Goal: Information Seeking & Learning: Learn about a topic

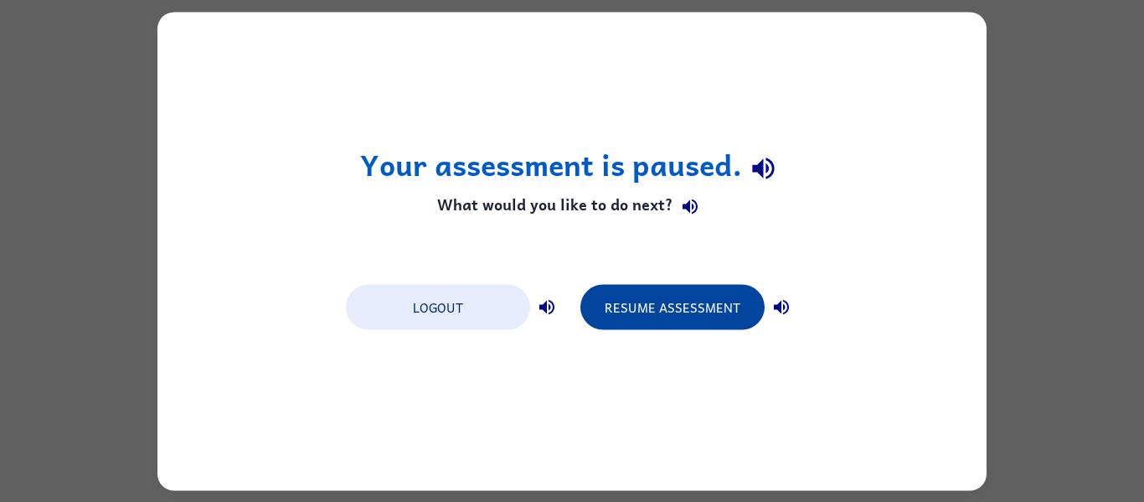
click at [678, 305] on button "Resume Assessment" at bounding box center [672, 306] width 184 height 45
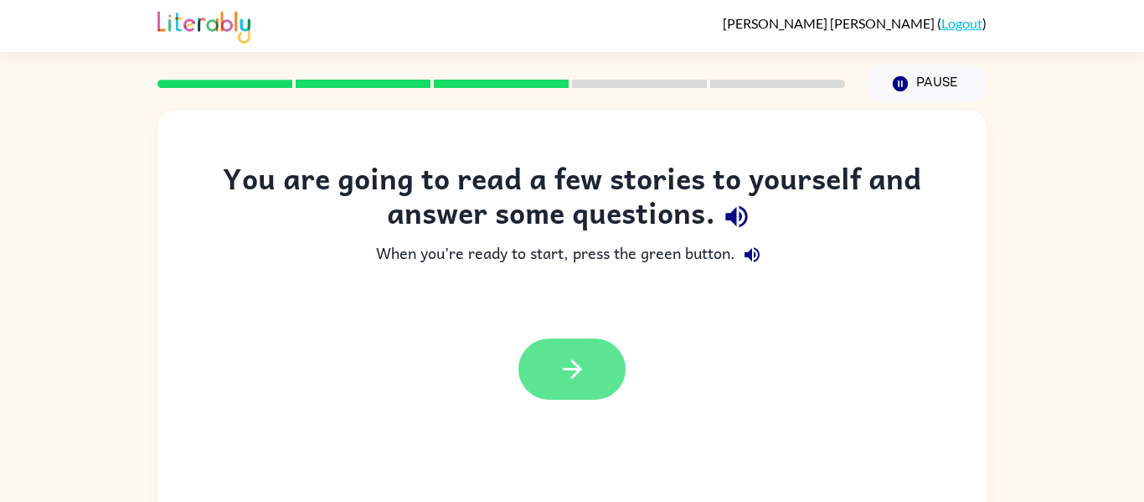
click at [558, 381] on icon "button" at bounding box center [572, 368] width 29 height 29
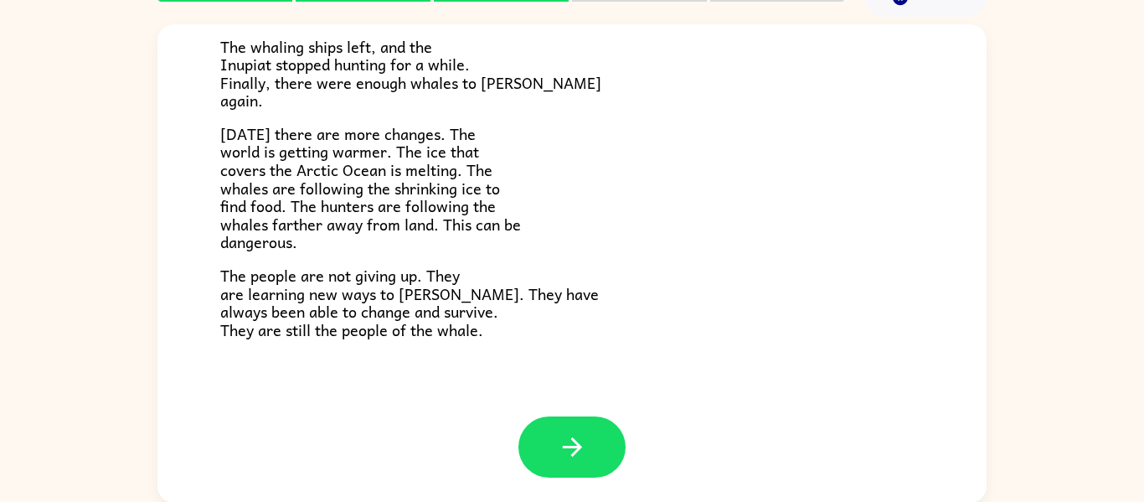
scroll to position [87, 0]
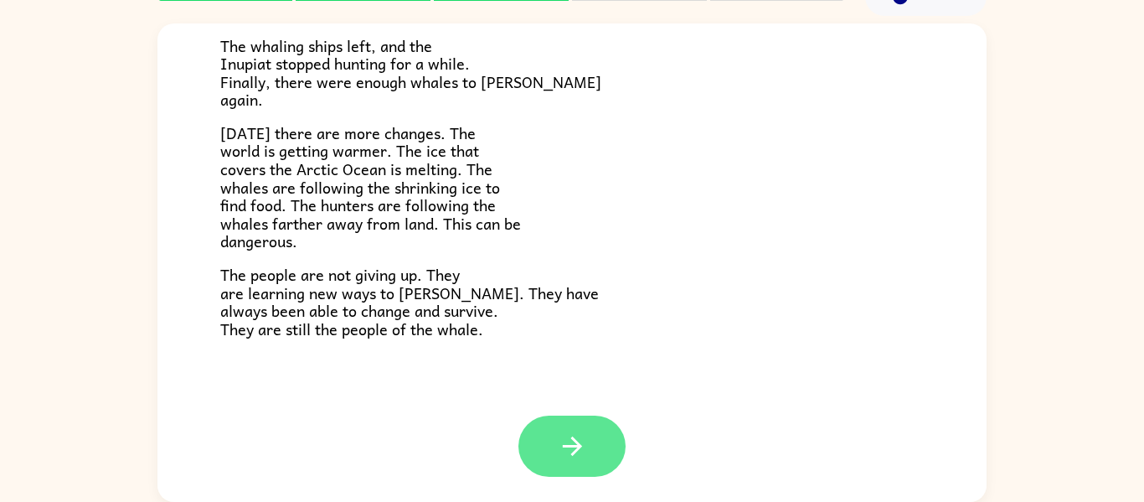
click at [582, 425] on button "button" at bounding box center [571, 445] width 107 height 61
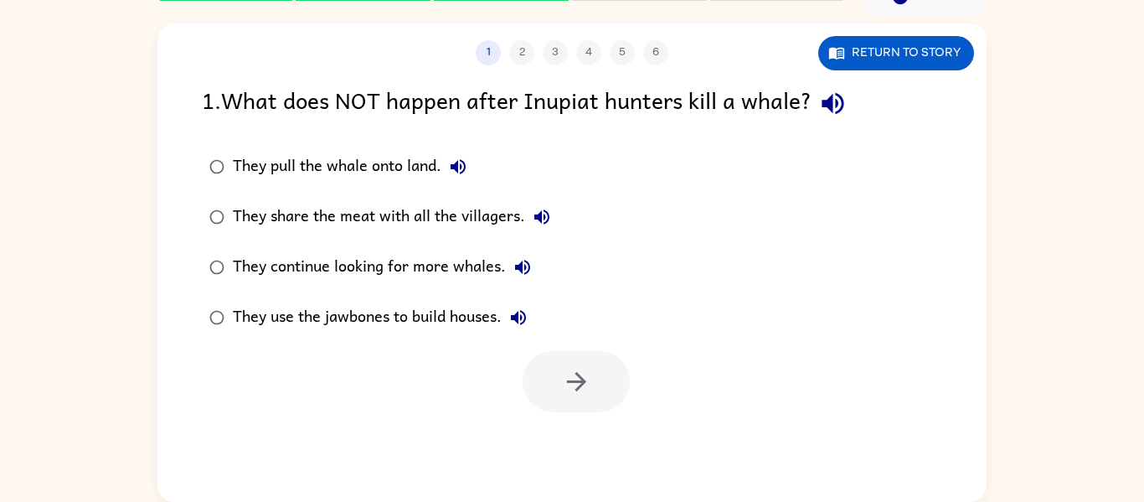
scroll to position [0, 0]
click at [843, 106] on icon "button" at bounding box center [832, 103] width 29 height 29
click at [519, 270] on icon "button" at bounding box center [522, 267] width 15 height 15
click at [455, 263] on div "They continue looking for more whales." at bounding box center [386, 266] width 306 height 33
click at [591, 375] on button "button" at bounding box center [576, 381] width 107 height 61
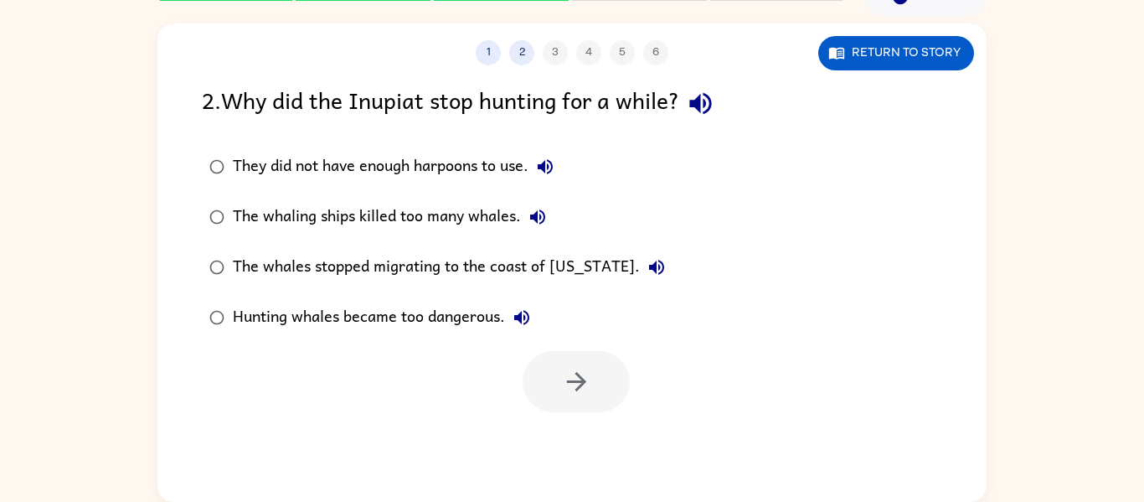
click at [702, 99] on icon "button" at bounding box center [700, 104] width 22 height 22
click at [552, 157] on icon "button" at bounding box center [545, 167] width 20 height 20
click at [536, 199] on label "The whaling ships killed too many whales." at bounding box center [437, 217] width 489 height 50
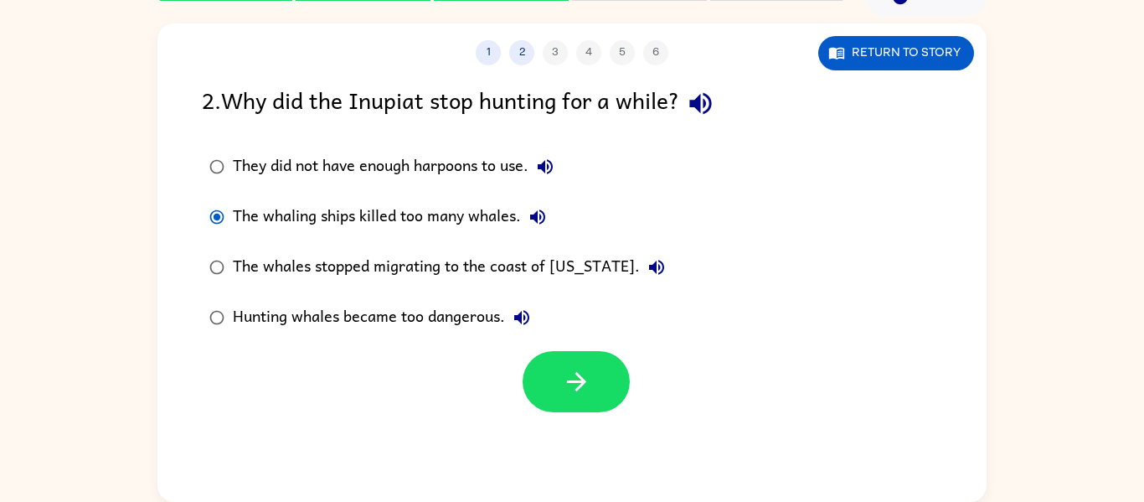
click at [535, 208] on icon "button" at bounding box center [538, 217] width 20 height 20
click at [646, 263] on icon "button" at bounding box center [656, 267] width 20 height 20
click at [517, 311] on icon "button" at bounding box center [522, 317] width 20 height 20
click at [436, 315] on div "Hunting whales became too dangerous." at bounding box center [386, 317] width 306 height 33
click at [562, 373] on icon "button" at bounding box center [576, 381] width 29 height 29
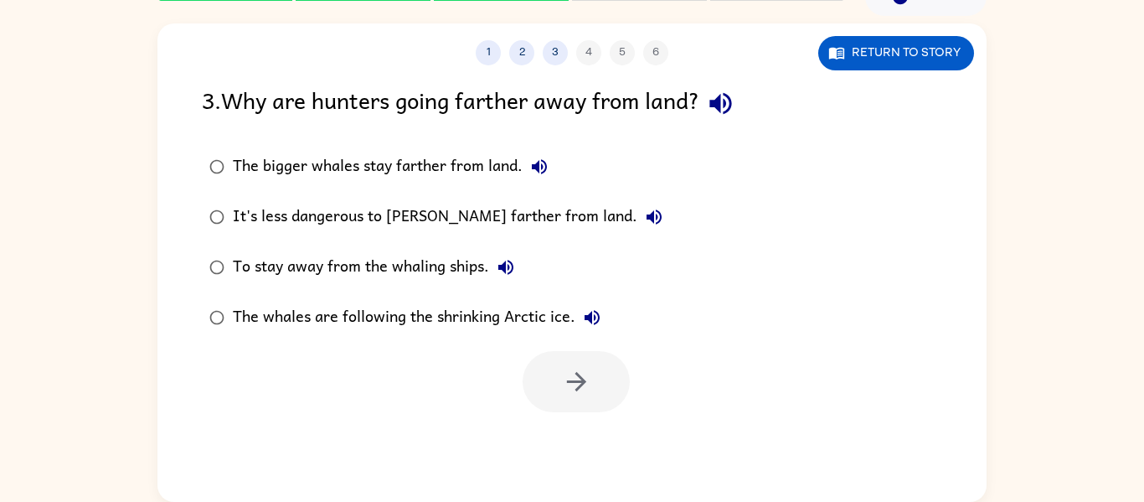
click at [727, 101] on icon "button" at bounding box center [720, 104] width 22 height 22
click at [532, 165] on icon "button" at bounding box center [539, 166] width 15 height 15
click at [644, 213] on icon "button" at bounding box center [654, 217] width 20 height 20
click at [502, 255] on button "To stay away from the whaling ships." at bounding box center [505, 266] width 33 height 33
click at [585, 309] on icon "button" at bounding box center [592, 317] width 20 height 20
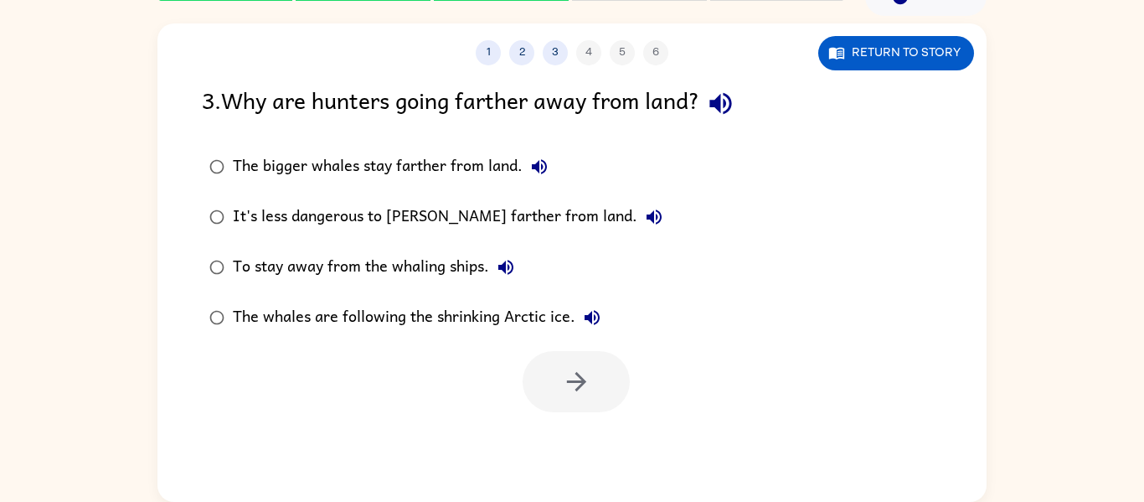
click at [466, 218] on div "It's less dangerous to [PERSON_NAME] farther from land." at bounding box center [452, 216] width 438 height 33
click at [543, 391] on button "button" at bounding box center [576, 381] width 107 height 61
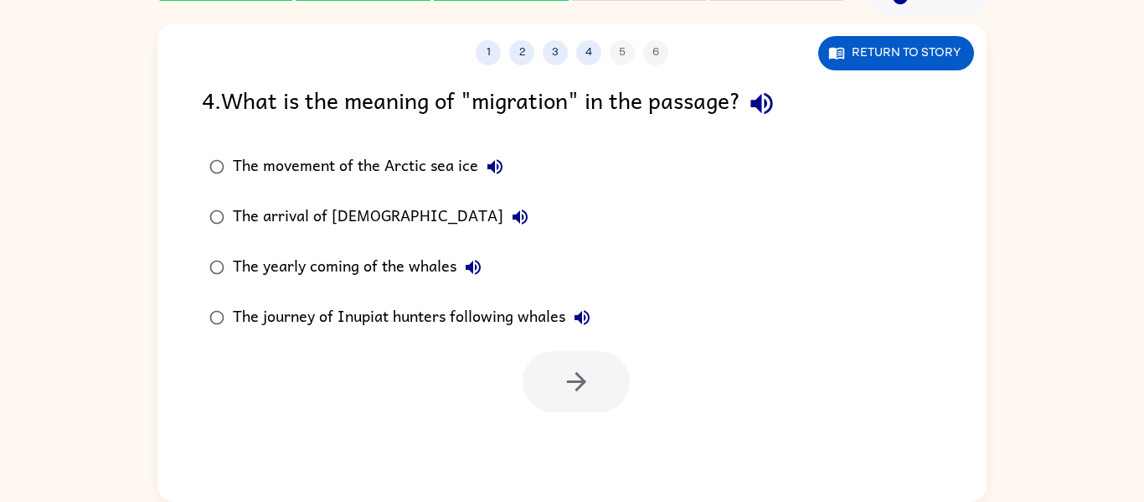
click at [766, 95] on icon "button" at bounding box center [761, 104] width 22 height 22
click at [486, 157] on icon "button" at bounding box center [495, 167] width 20 height 20
click at [510, 214] on icon "button" at bounding box center [520, 217] width 20 height 20
click at [462, 254] on button "The yearly coming of the whales" at bounding box center [472, 266] width 33 height 33
click at [584, 310] on icon "button" at bounding box center [582, 317] width 20 height 20
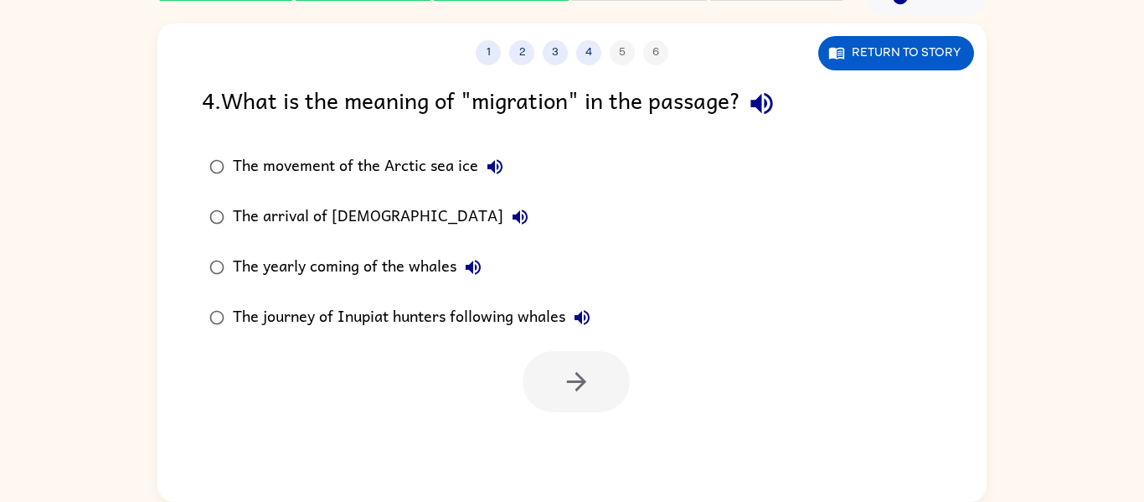
click at [480, 313] on div "The journey of Inupiat hunters following whales" at bounding box center [416, 317] width 366 height 33
click at [574, 388] on icon "button" at bounding box center [576, 381] width 29 height 29
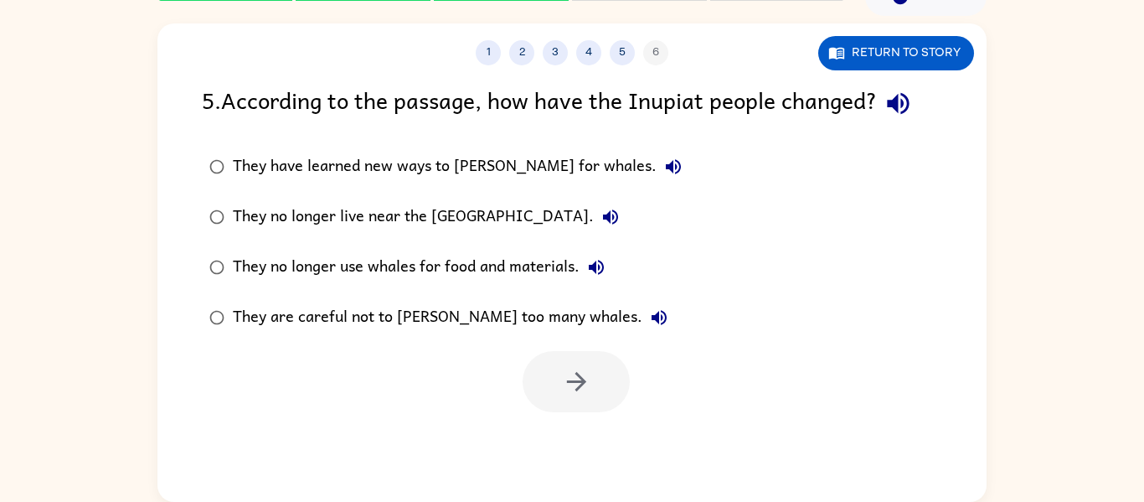
click at [898, 105] on icon "button" at bounding box center [898, 104] width 22 height 22
click at [663, 158] on icon "button" at bounding box center [673, 167] width 20 height 20
click at [600, 207] on icon "button" at bounding box center [610, 217] width 20 height 20
click at [595, 261] on icon "button" at bounding box center [596, 267] width 15 height 15
click at [540, 261] on div "They no longer use whales for food and materials." at bounding box center [423, 266] width 380 height 33
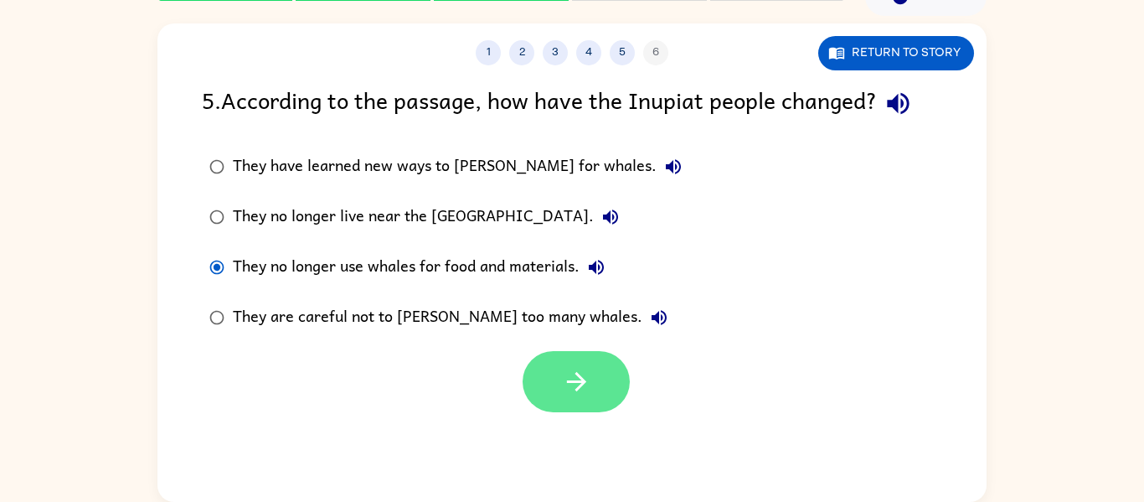
click at [596, 357] on button "button" at bounding box center [576, 381] width 107 height 61
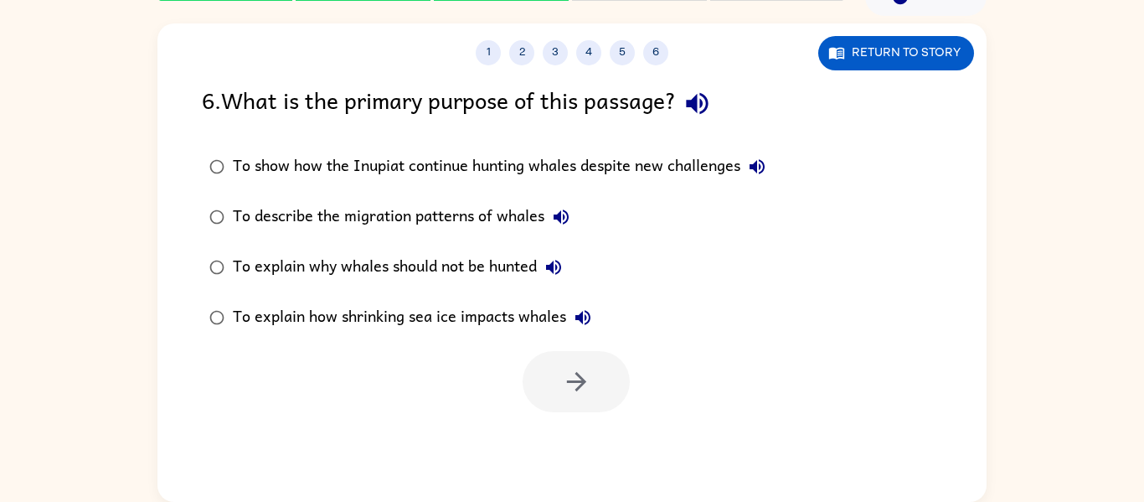
click at [708, 100] on icon "button" at bounding box center [697, 104] width 22 height 22
click at [758, 157] on icon "button" at bounding box center [757, 167] width 20 height 20
click at [566, 207] on icon "button" at bounding box center [561, 217] width 20 height 20
click at [559, 260] on icon "button" at bounding box center [553, 267] width 20 height 20
click at [574, 308] on icon "button" at bounding box center [583, 317] width 20 height 20
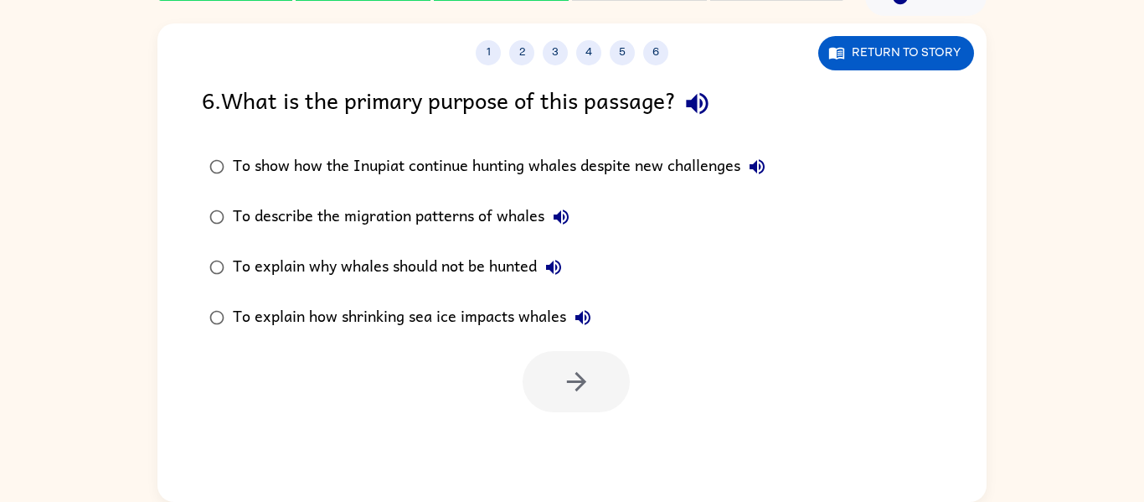
click at [498, 310] on div "To explain how shrinking sea ice impacts whales" at bounding box center [416, 317] width 367 height 33
click at [545, 363] on button "button" at bounding box center [576, 381] width 107 height 61
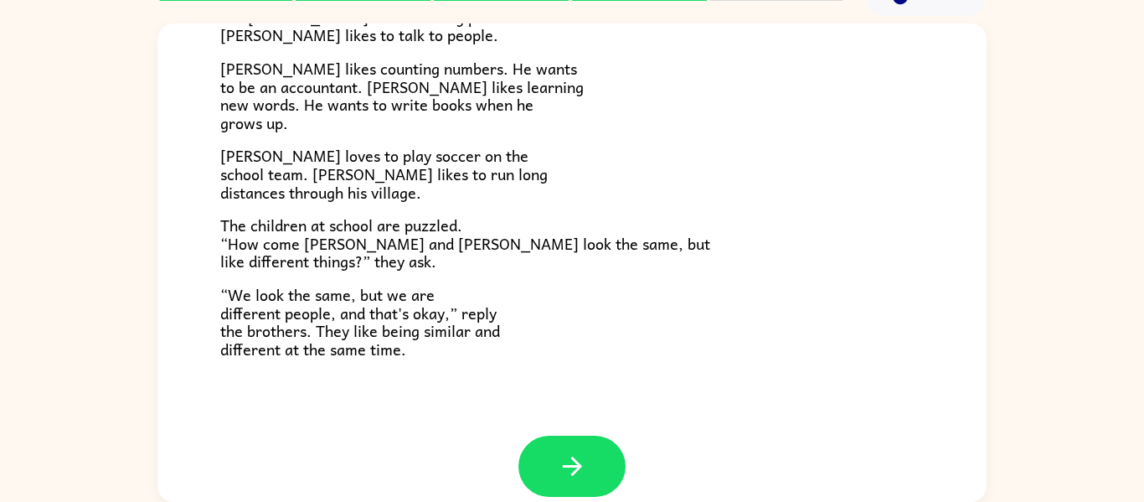
scroll to position [363, 0]
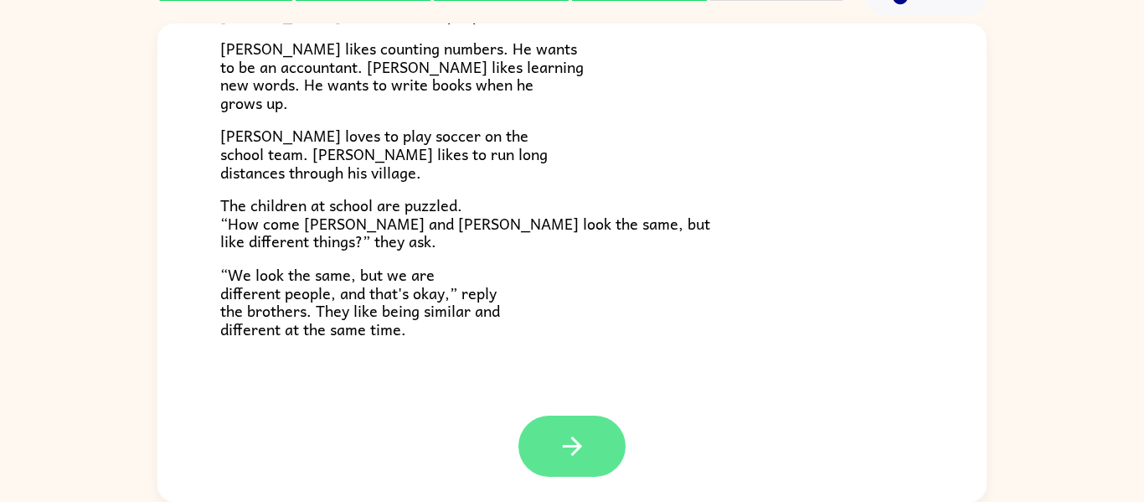
click at [603, 447] on button "button" at bounding box center [571, 445] width 107 height 61
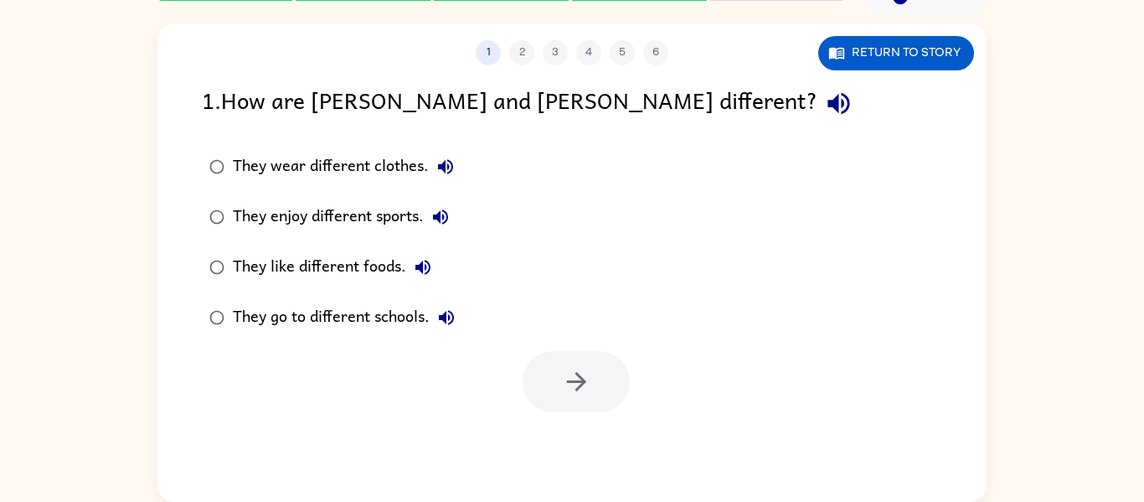
scroll to position [78, 0]
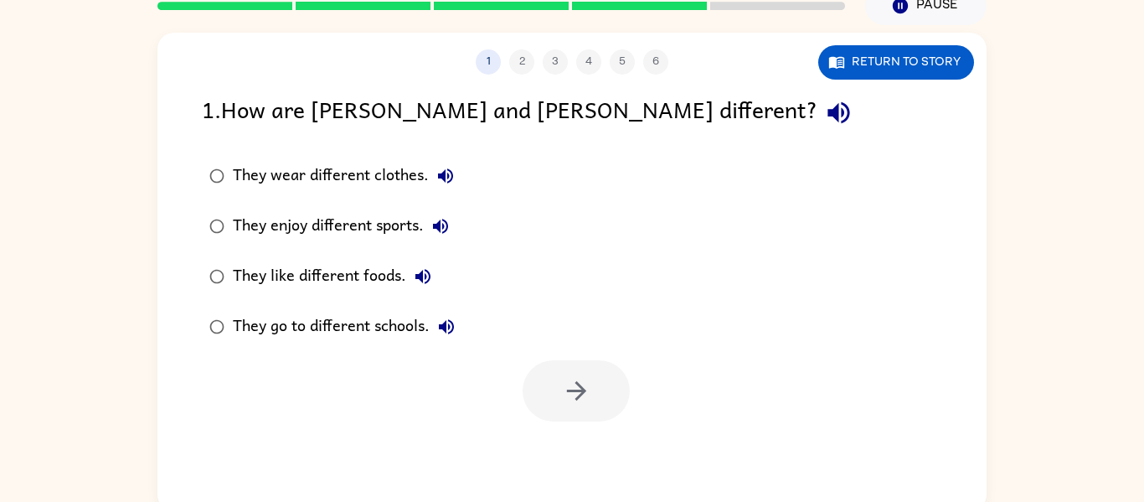
click at [824, 108] on icon "button" at bounding box center [838, 112] width 29 height 29
click at [449, 168] on icon "button" at bounding box center [445, 176] width 20 height 20
click at [444, 221] on icon "button" at bounding box center [440, 226] width 20 height 20
click at [422, 260] on button "They like different foods." at bounding box center [422, 276] width 33 height 33
click at [449, 319] on icon "button" at bounding box center [446, 327] width 20 height 20
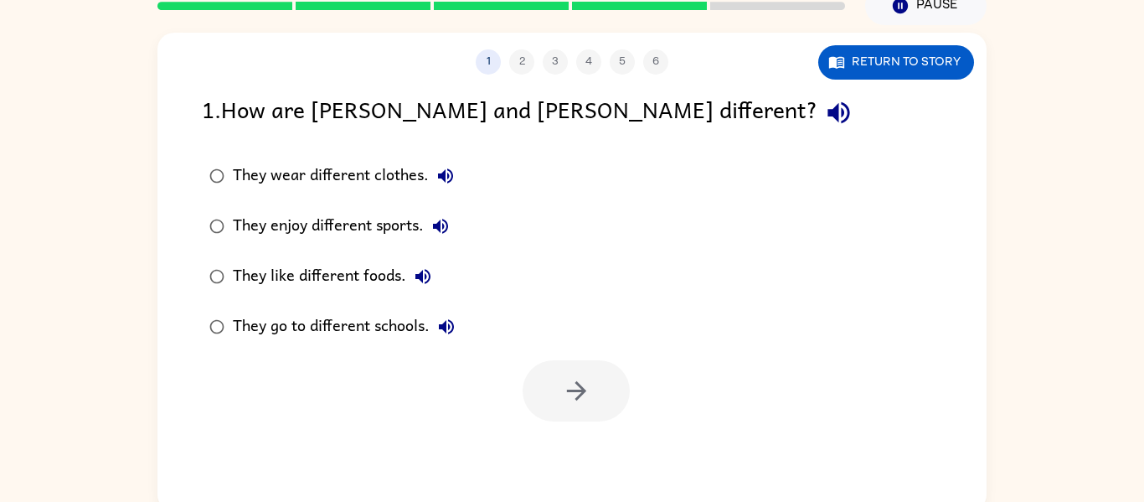
click at [437, 214] on button "They enjoy different sports." at bounding box center [440, 225] width 33 height 33
click at [366, 225] on div "They enjoy different sports." at bounding box center [345, 225] width 224 height 33
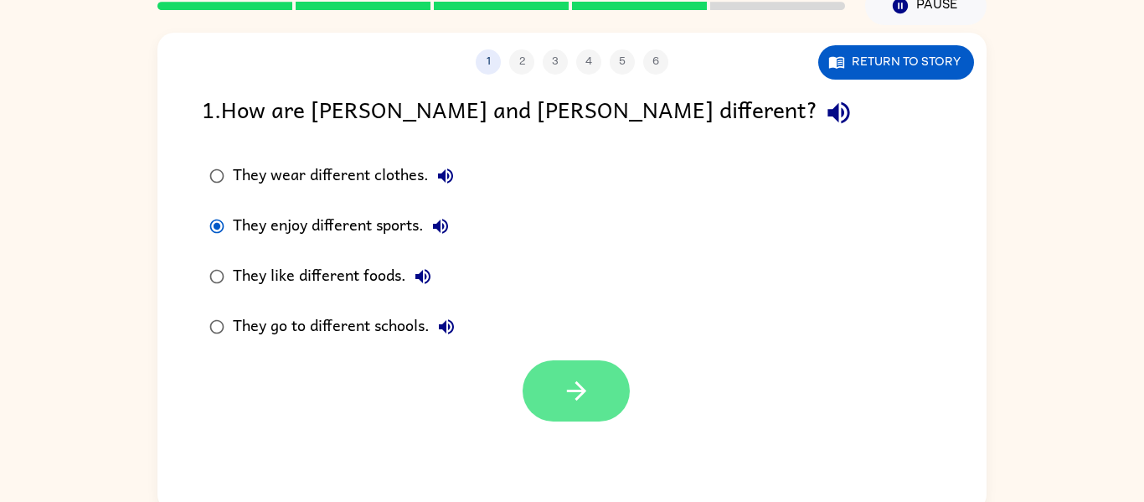
click at [566, 386] on icon "button" at bounding box center [576, 390] width 29 height 29
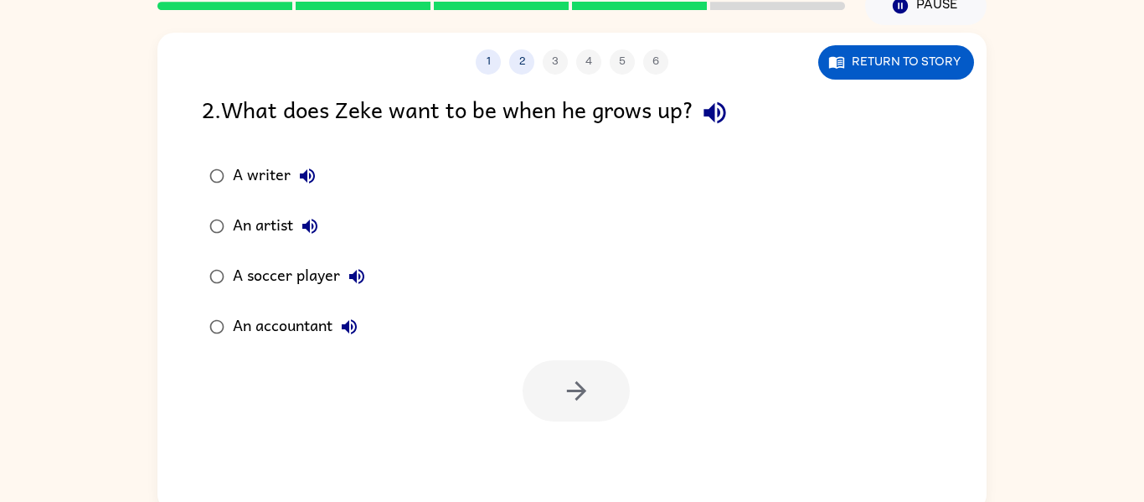
click at [729, 108] on icon "button" at bounding box center [714, 112] width 29 height 29
click at [301, 172] on icon "button" at bounding box center [307, 176] width 20 height 20
click at [310, 214] on button "An artist" at bounding box center [309, 225] width 33 height 33
click at [347, 267] on icon "button" at bounding box center [357, 276] width 20 height 20
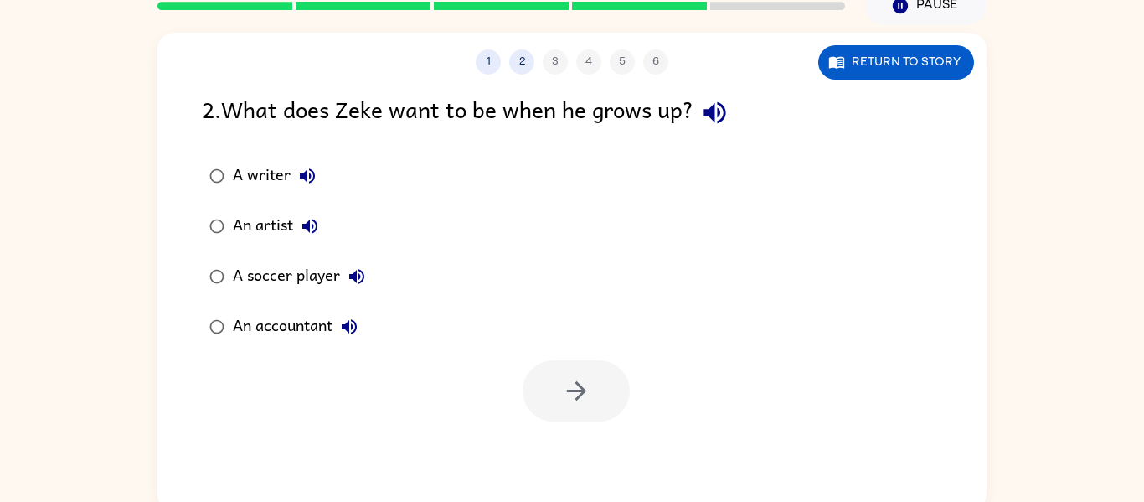
click at [348, 328] on icon "button" at bounding box center [349, 326] width 15 height 15
click at [296, 320] on div "An accountant" at bounding box center [299, 326] width 133 height 33
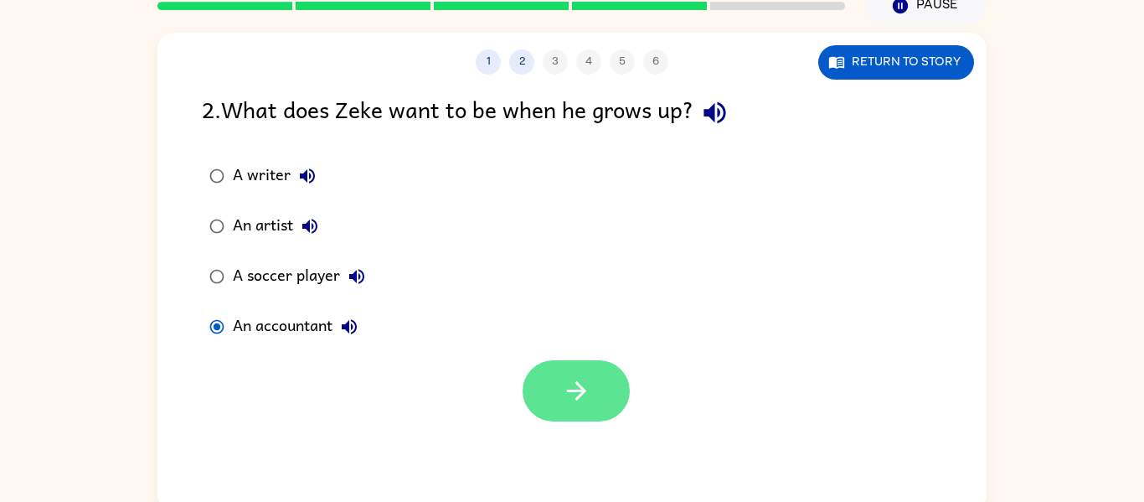
click at [552, 371] on button "button" at bounding box center [576, 390] width 107 height 61
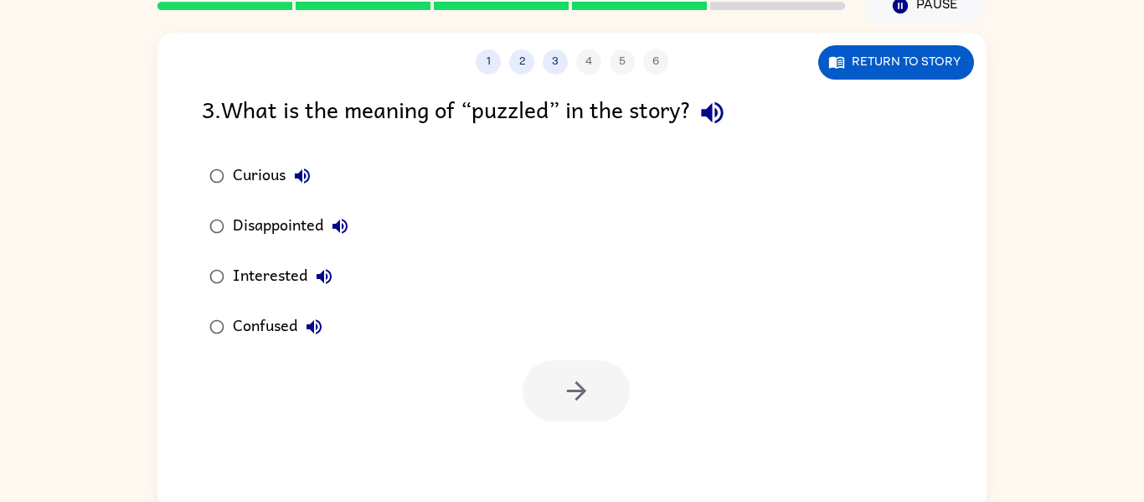
click at [714, 111] on icon "button" at bounding box center [712, 113] width 22 height 22
click at [317, 172] on button "Curious" at bounding box center [302, 175] width 33 height 33
click at [304, 172] on icon "button" at bounding box center [302, 176] width 20 height 20
click at [342, 222] on icon "button" at bounding box center [340, 226] width 20 height 20
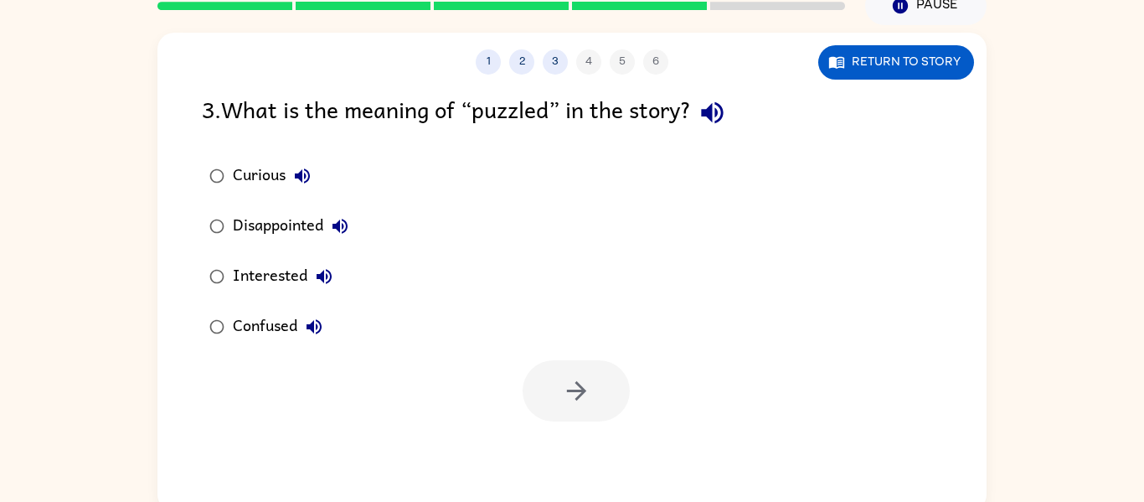
click at [319, 270] on icon "button" at bounding box center [324, 276] width 20 height 20
click at [315, 317] on icon "button" at bounding box center [314, 327] width 20 height 20
click at [258, 327] on div "Confused" at bounding box center [282, 326] width 98 height 33
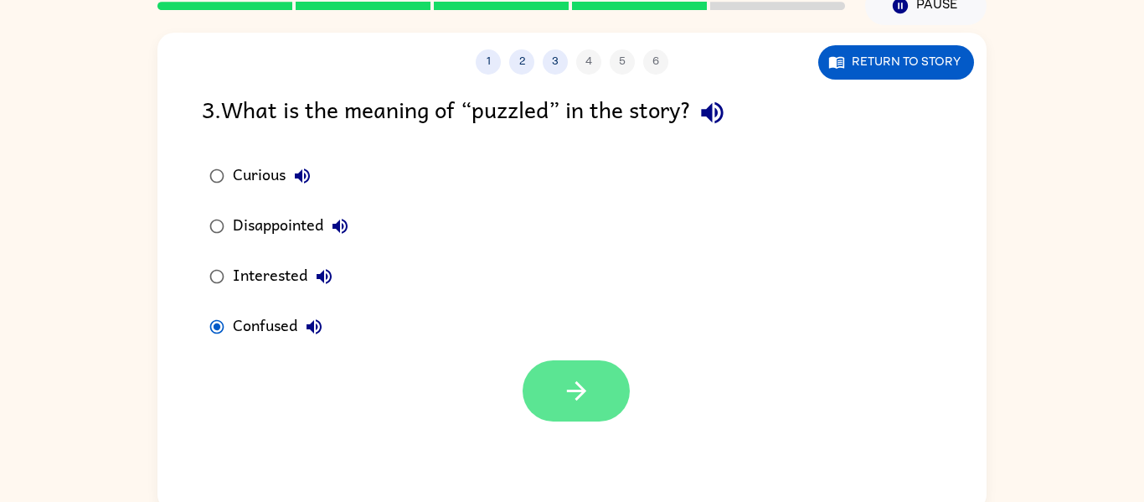
click at [590, 360] on button "button" at bounding box center [576, 390] width 107 height 61
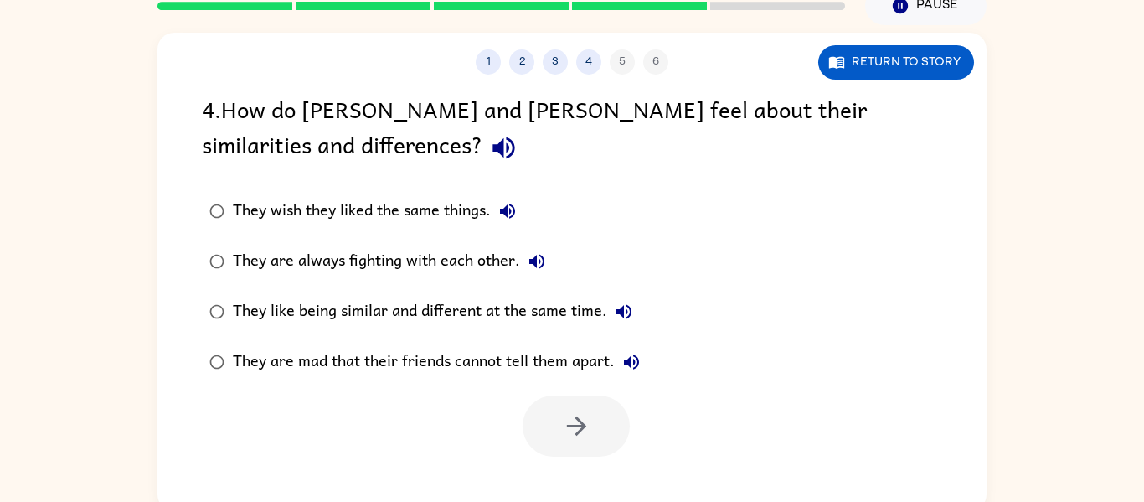
click at [492, 143] on icon "button" at bounding box center [503, 148] width 22 height 22
click at [510, 202] on icon "button" at bounding box center [507, 211] width 20 height 20
click at [534, 253] on icon "button" at bounding box center [537, 261] width 20 height 20
click at [615, 302] on icon "button" at bounding box center [624, 311] width 20 height 20
click at [638, 358] on icon "button" at bounding box center [631, 361] width 15 height 15
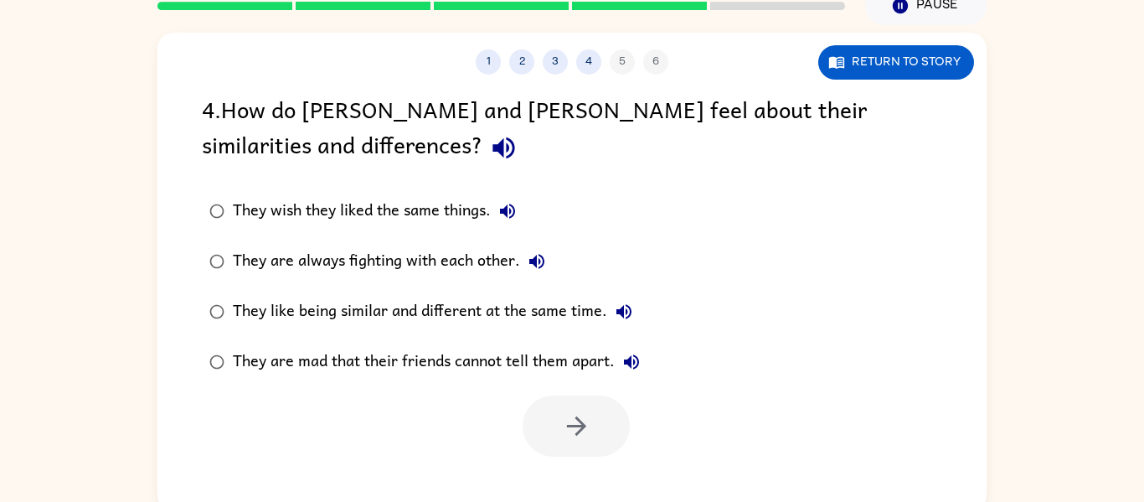
click at [556, 304] on div "They like being similar and different at the same time." at bounding box center [437, 311] width 408 height 33
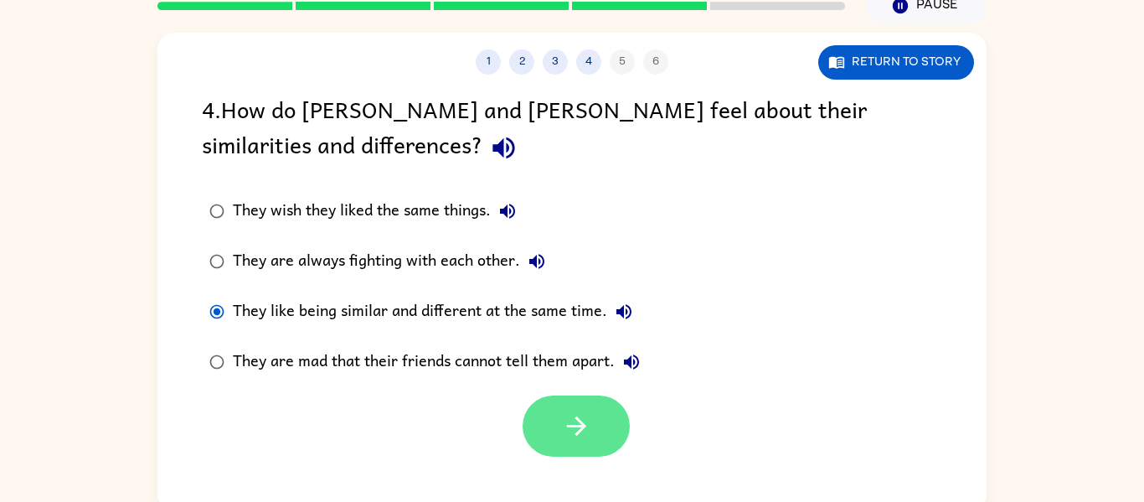
click at [556, 431] on button "button" at bounding box center [576, 425] width 107 height 61
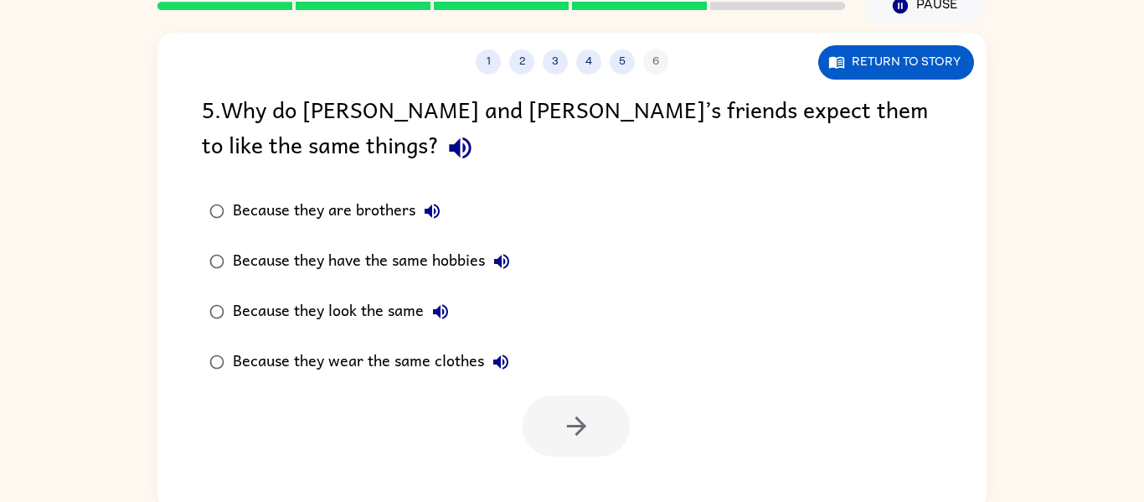
click at [445, 157] on icon "button" at bounding box center [459, 147] width 29 height 29
click at [430, 196] on button "Because they are brothers" at bounding box center [431, 210] width 33 height 33
click at [493, 251] on icon "button" at bounding box center [502, 261] width 20 height 20
click at [444, 300] on button "Because they look the same" at bounding box center [440, 311] width 33 height 33
click at [503, 357] on icon "button" at bounding box center [501, 362] width 20 height 20
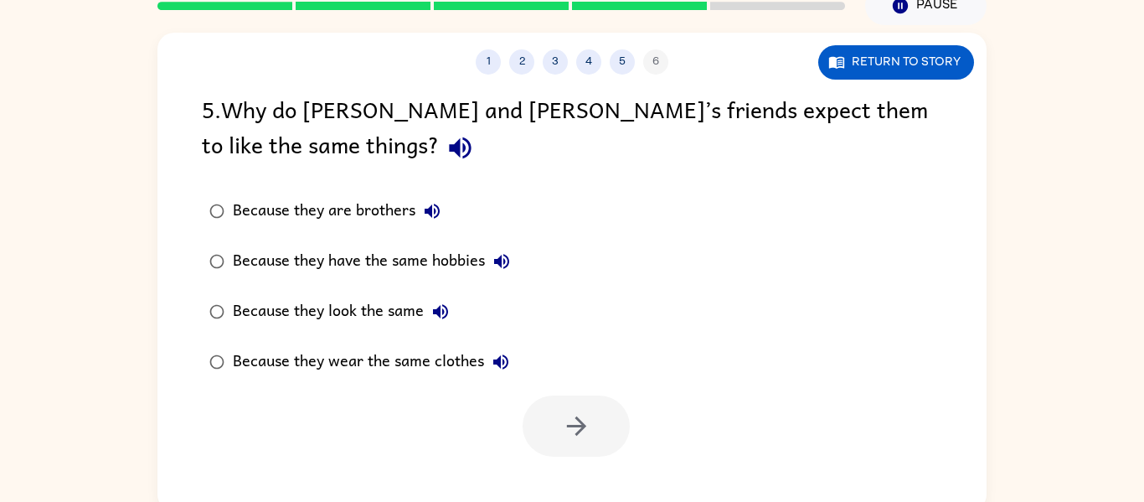
click at [503, 357] on icon "button" at bounding box center [501, 362] width 20 height 20
click at [502, 358] on icon "button" at bounding box center [501, 362] width 20 height 20
click at [406, 305] on div "Because they look the same" at bounding box center [345, 311] width 224 height 33
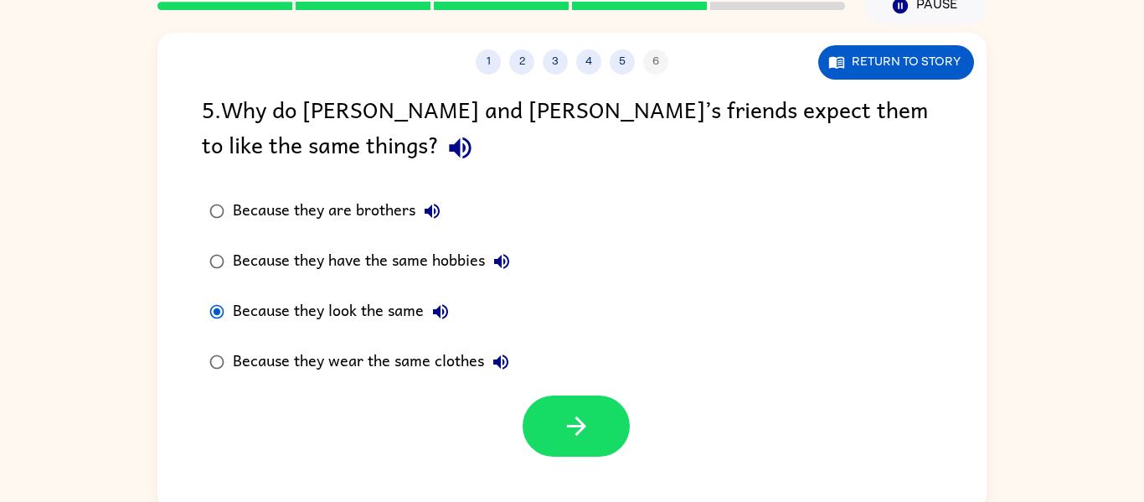
click at [388, 211] on div "Because they are brothers" at bounding box center [341, 210] width 216 height 33
click at [573, 435] on icon "button" at bounding box center [576, 425] width 29 height 29
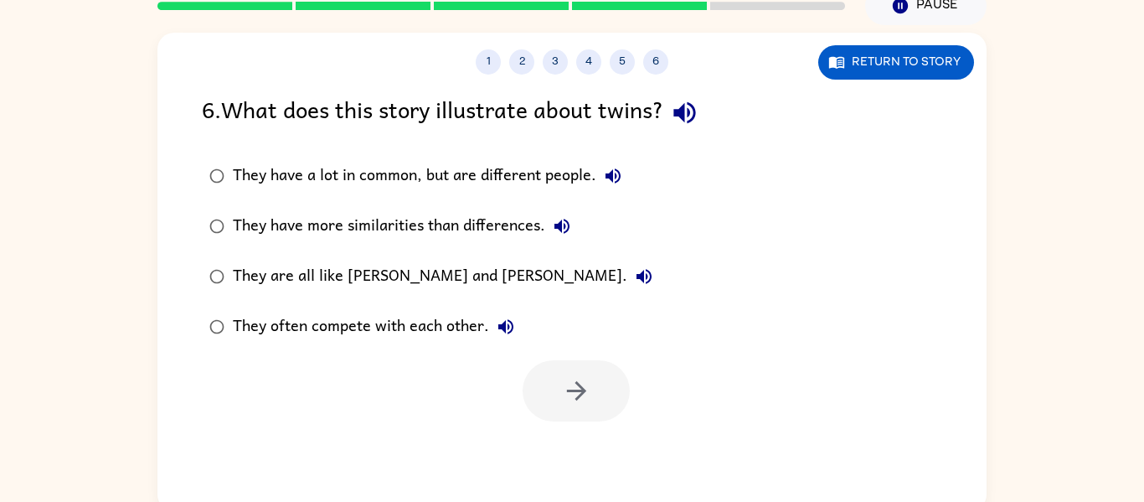
click at [690, 99] on icon "button" at bounding box center [684, 112] width 29 height 29
click at [620, 166] on icon "button" at bounding box center [613, 176] width 20 height 20
click at [559, 221] on icon "button" at bounding box center [562, 226] width 20 height 20
click at [634, 267] on icon "button" at bounding box center [644, 276] width 20 height 20
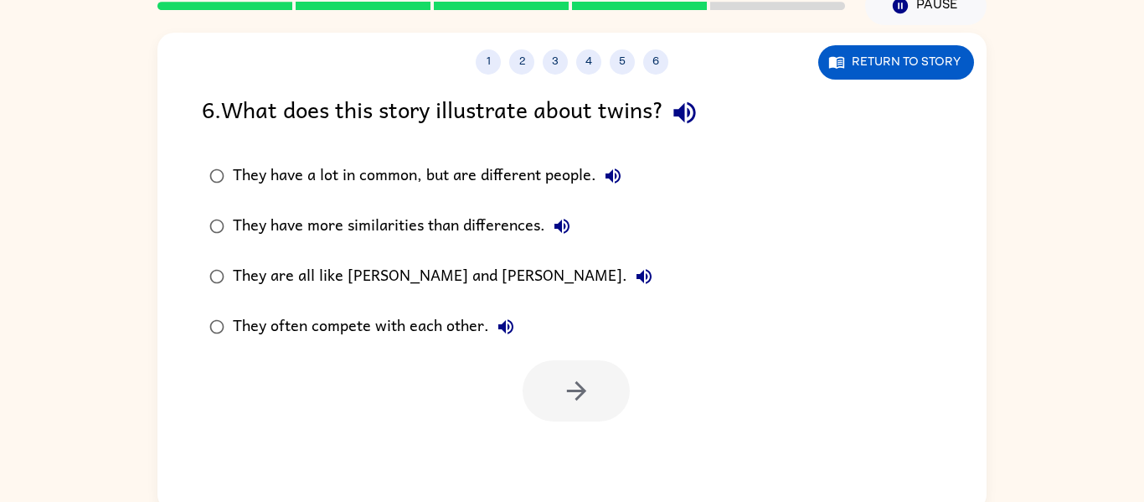
click at [634, 267] on icon "button" at bounding box center [644, 276] width 20 height 20
click at [337, 281] on div "They are all like [PERSON_NAME] and [PERSON_NAME]." at bounding box center [447, 276] width 428 height 33
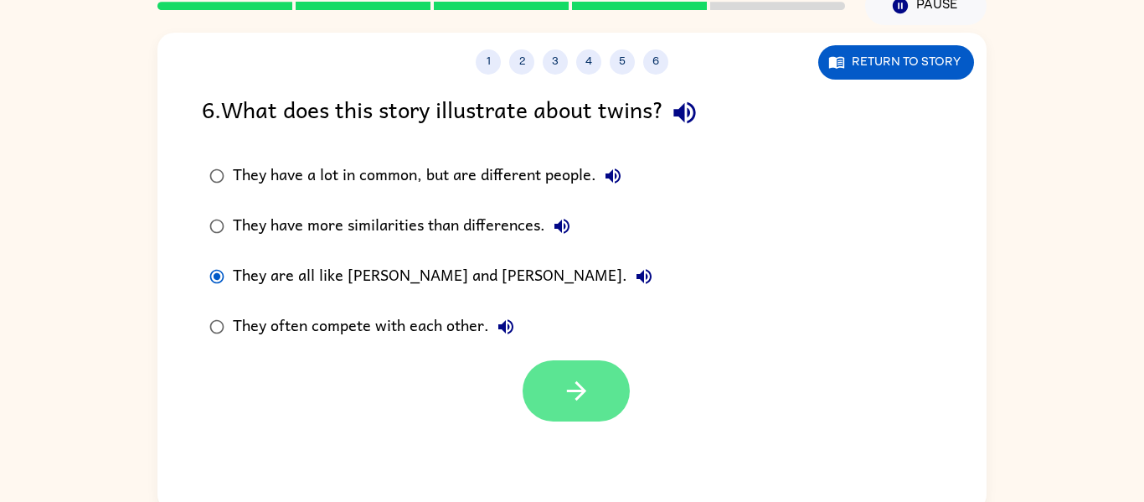
click at [564, 389] on icon "button" at bounding box center [576, 390] width 29 height 29
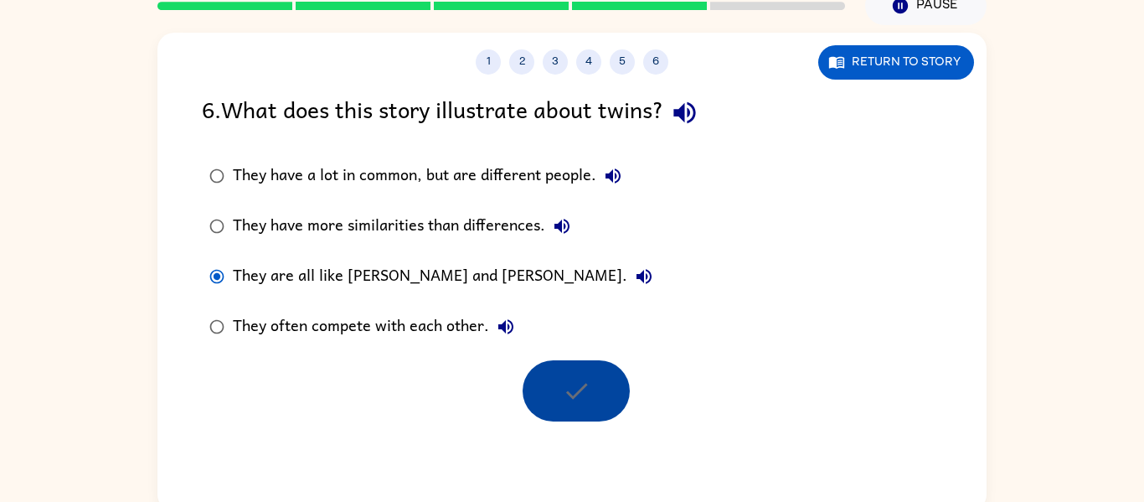
scroll to position [57, 0]
